Goal: Task Accomplishment & Management: Use online tool/utility

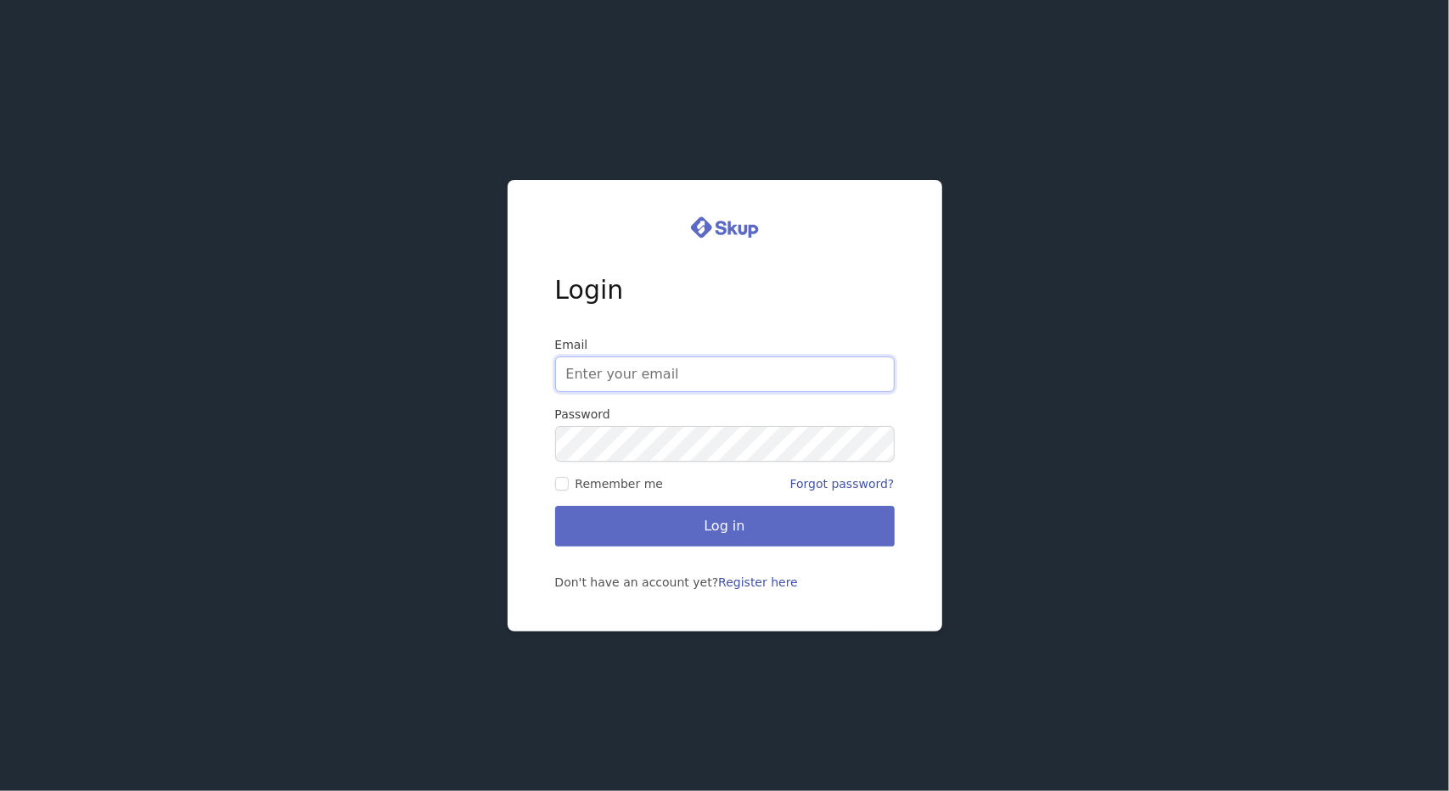
type input "[EMAIL_ADDRESS][DOMAIN_NAME]"
click at [576, 490] on span "Remember me" at bounding box center [620, 483] width 88 height 17
click at [569, 490] on input "Remember me" at bounding box center [562, 484] width 14 height 14
checkbox input "true"
click at [678, 543] on button "Log in" at bounding box center [725, 526] width 340 height 41
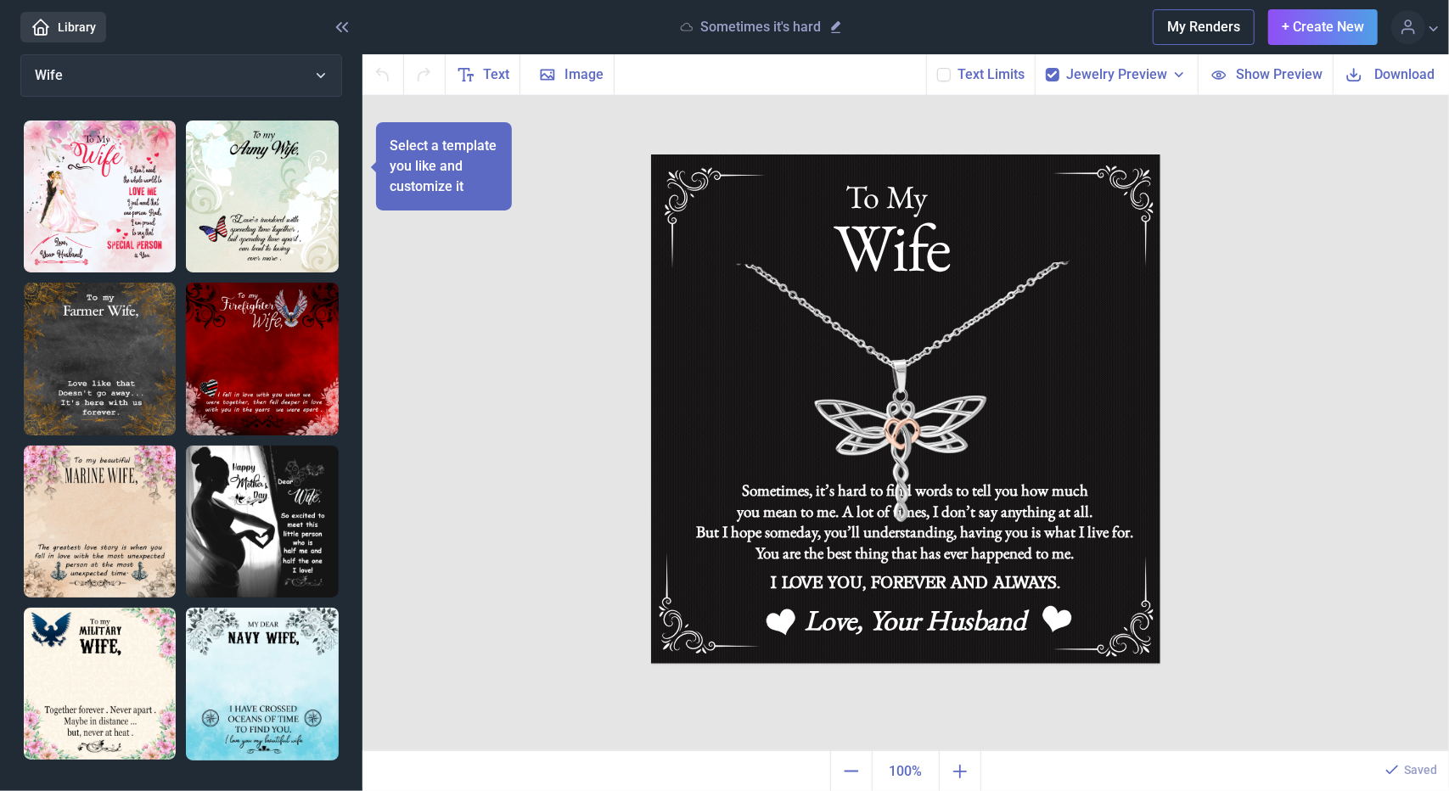
click at [1054, 72] on icon at bounding box center [1053, 75] width 10 height 10
click at [1046, 68] on input "checkbox" at bounding box center [1045, 67] width 1 height 1
checkbox input "false"
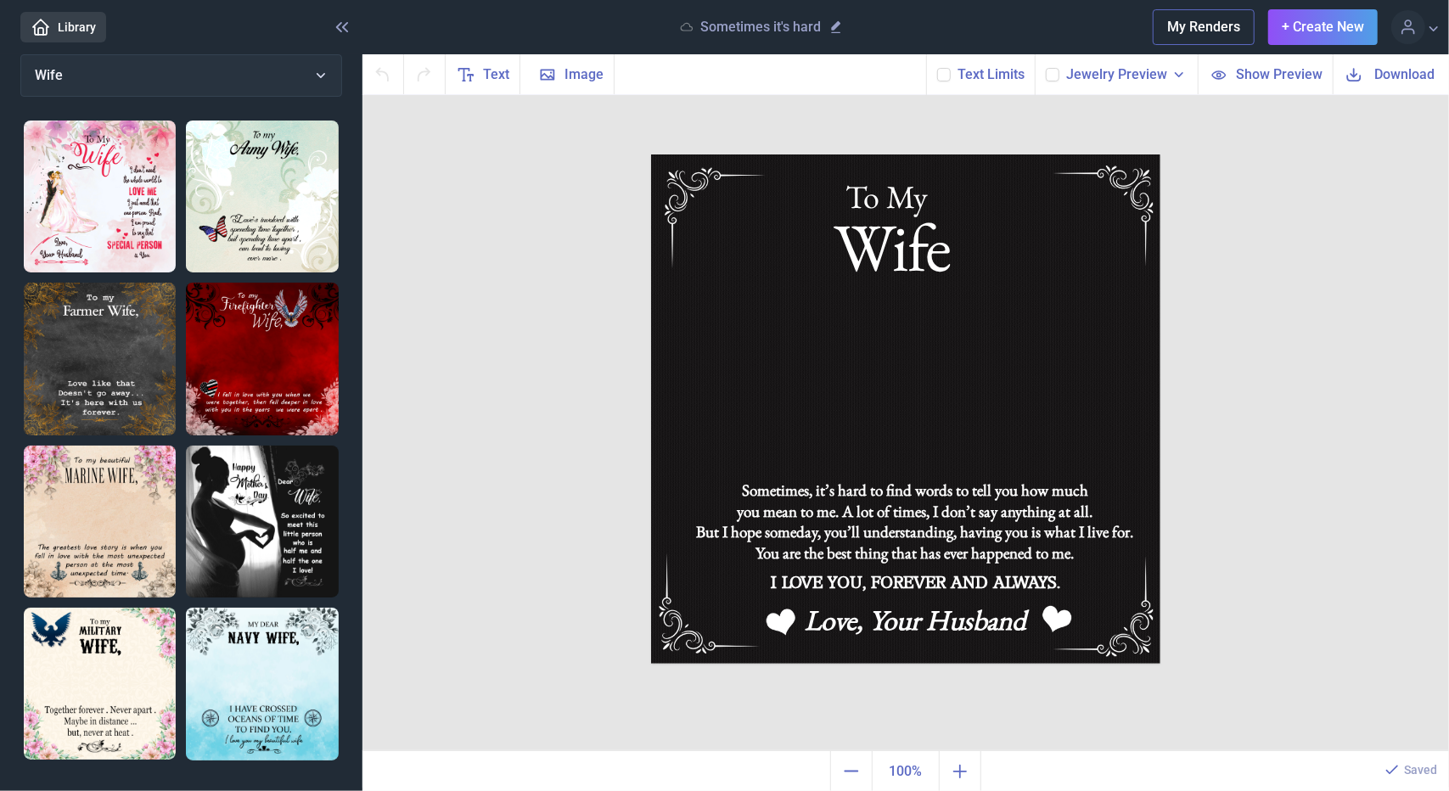
click at [1041, 165] on img at bounding box center [905, 409] width 509 height 509
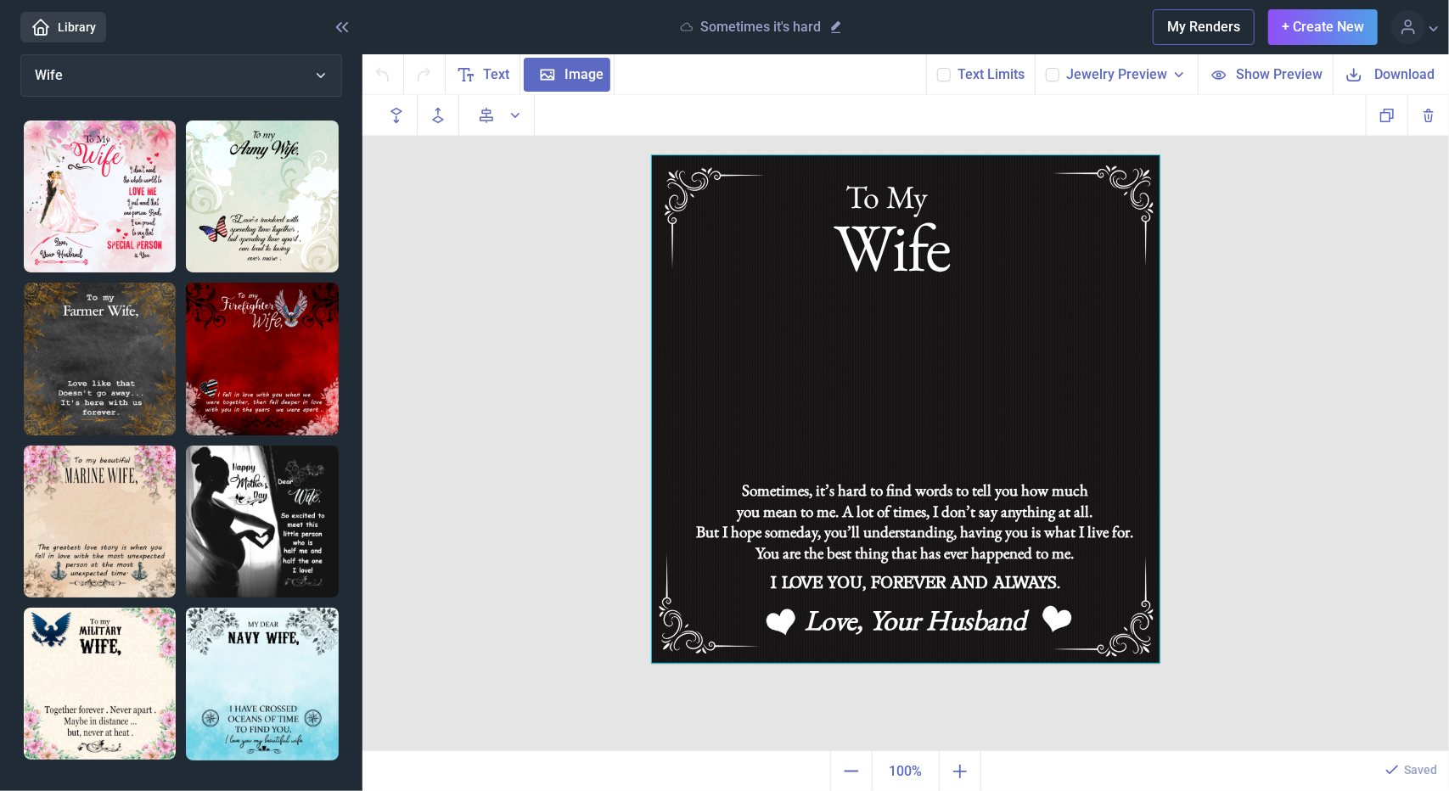
click at [1404, 82] on span "Download" at bounding box center [1405, 75] width 60 height 20
